Goal: Information Seeking & Learning: Learn about a topic

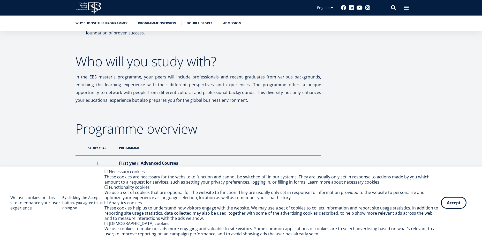
scroll to position [336, 0]
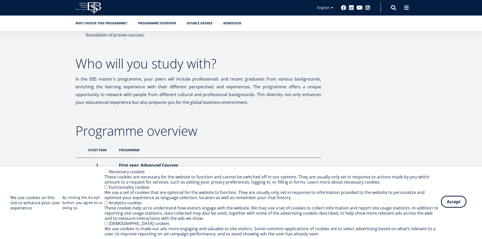
click at [459, 203] on button "Accept" at bounding box center [454, 202] width 26 height 12
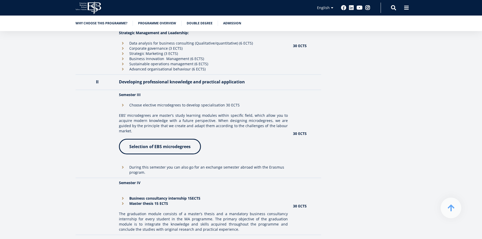
scroll to position [569, 0]
click at [127, 165] on li "During this semester you can also go for an exchange semester abroad with the E…" at bounding box center [203, 170] width 169 height 10
click at [124, 165] on li "During this semester you can also go for an exchange semester abroad with the E…" at bounding box center [203, 170] width 169 height 10
click at [145, 144] on link "Selection of EBS microdegrees" at bounding box center [160, 146] width 82 height 16
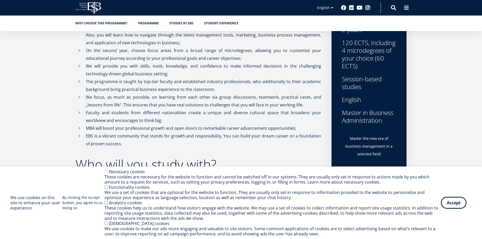
scroll to position [233, 0]
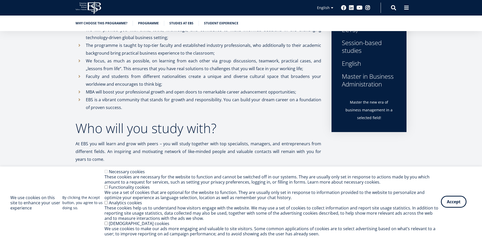
click at [450, 206] on button "Accept" at bounding box center [454, 202] width 26 height 12
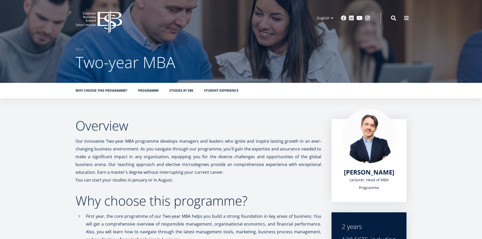
scroll to position [104, 0]
